Goal: Check status: Check status

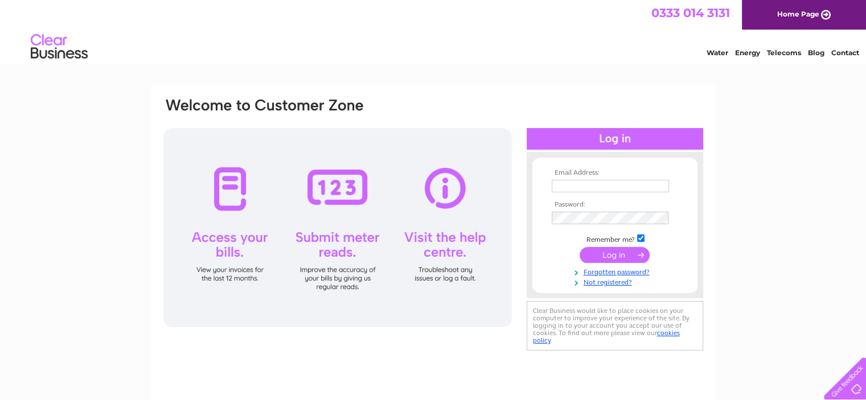
type input "[EMAIL_ADDRESS][DOMAIN_NAME]"
click at [623, 257] on input "submit" at bounding box center [615, 255] width 70 height 16
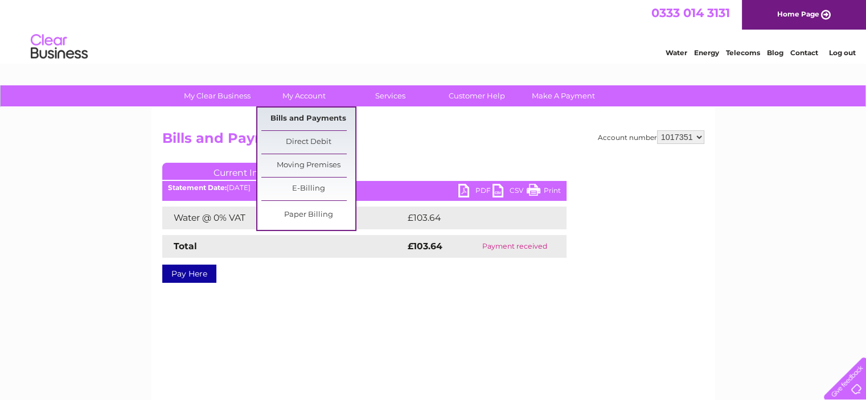
click at [299, 118] on link "Bills and Payments" at bounding box center [308, 119] width 94 height 23
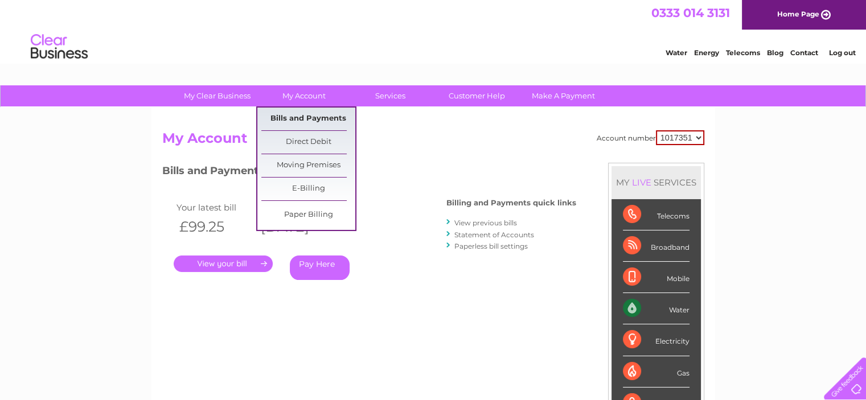
click at [301, 116] on link "Bills and Payments" at bounding box center [308, 119] width 94 height 23
